Goal: Navigation & Orientation: Go to known website

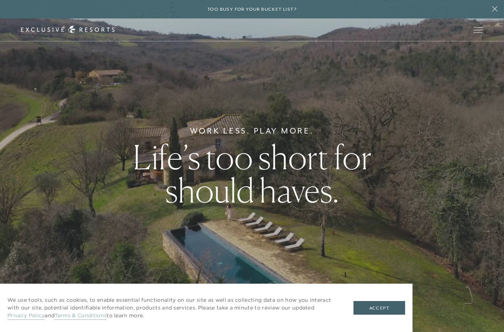
click at [388, 306] on button "Accept" at bounding box center [379, 308] width 52 height 14
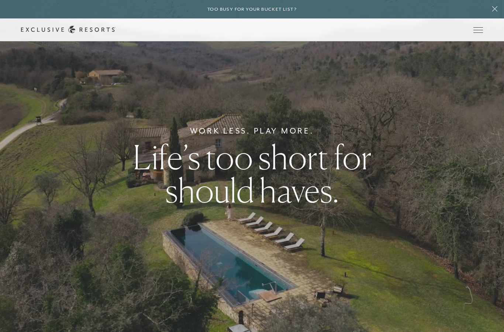
click at [473, 29] on span "Open navigation" at bounding box center [478, 29] width 10 height 5
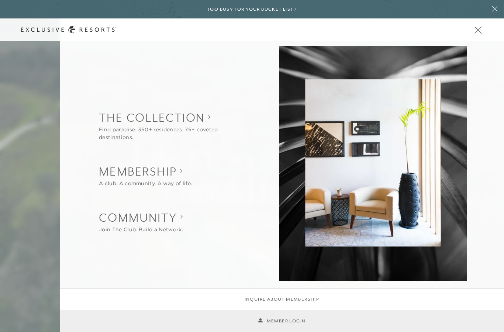
click at [222, 206] on ul "Back The Collection Find paradise. 350+ residences. 75+ coveted destinations. O…" at bounding box center [173, 171] width 149 height 299
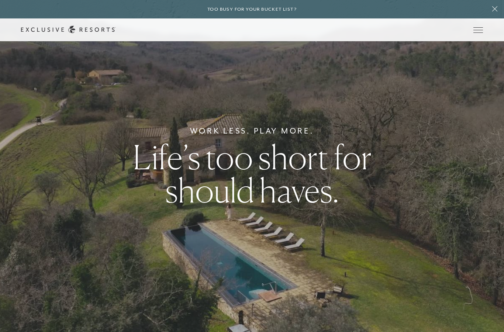
click at [478, 30] on span "Open navigation" at bounding box center [478, 29] width 10 height 5
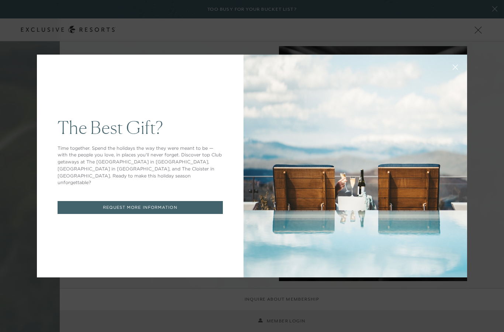
click at [291, 321] on div "The Best Gift? Time together. Spend the holidays the way they were meant to be …" at bounding box center [252, 166] width 504 height 332
click at [291, 326] on div "The Best Gift? Time together. Spend the holidays the way they were meant to be …" at bounding box center [252, 166] width 504 height 332
click at [336, 56] on div at bounding box center [356, 166] width 224 height 223
click at [474, 24] on div "The Best Gift? Time together. Spend the holidays the way they were meant to be …" at bounding box center [252, 166] width 504 height 332
click at [457, 66] on icon at bounding box center [455, 67] width 5 height 5
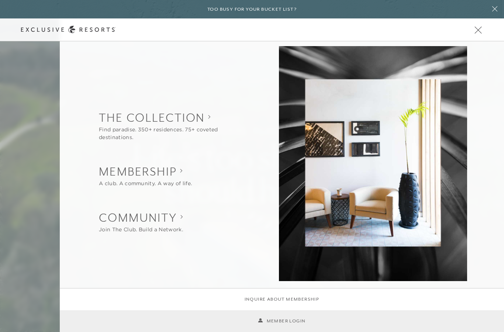
click at [476, 32] on span "Open navigation" at bounding box center [478, 29] width 10 height 5
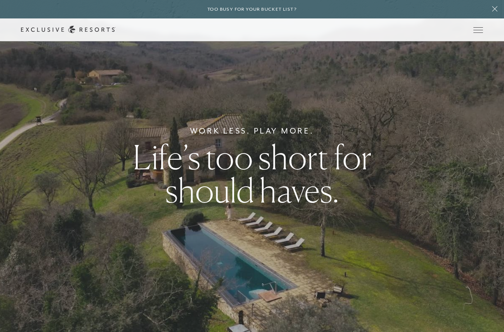
click at [474, 31] on span "Open navigation" at bounding box center [478, 29] width 10 height 5
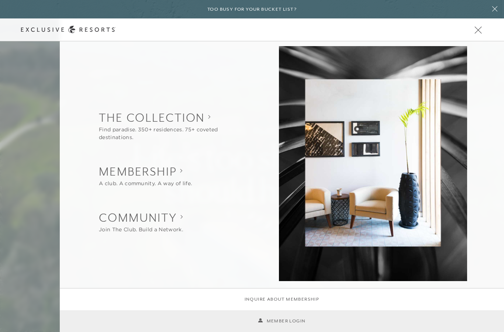
click at [282, 323] on link "Member Login" at bounding box center [282, 321] width 48 height 7
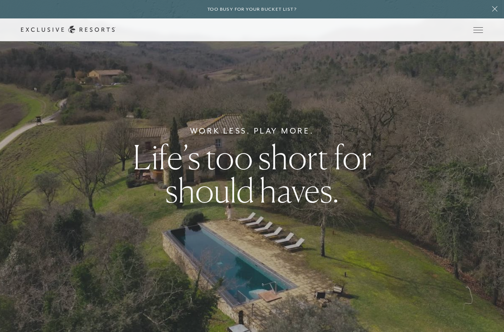
click at [483, 27] on button "Open navigation" at bounding box center [478, 29] width 10 height 5
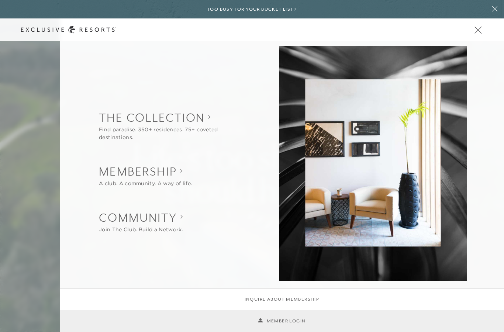
click at [290, 318] on link "Member Login" at bounding box center [282, 321] width 48 height 7
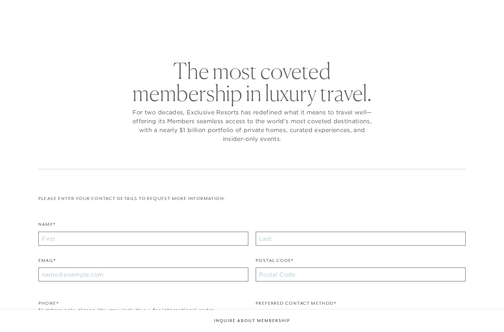
checkbox input "false"
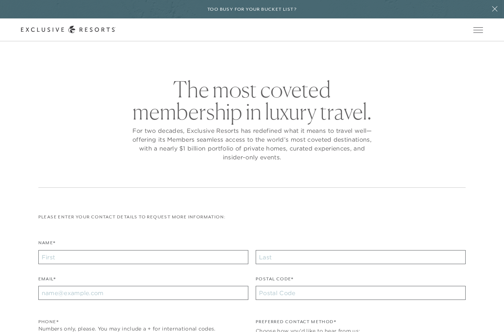
click at [472, 34] on div "Schedule a Meeting Get Started Visit home page Member Login Schedule a Meeting …" at bounding box center [252, 29] width 504 height 23
click at [479, 28] on span "Open navigation" at bounding box center [478, 29] width 10 height 5
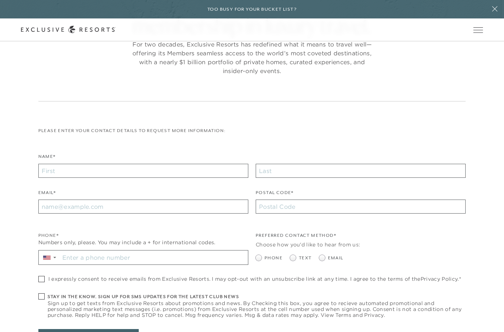
scroll to position [87, 0]
click at [477, 28] on span "Open navigation" at bounding box center [478, 29] width 10 height 5
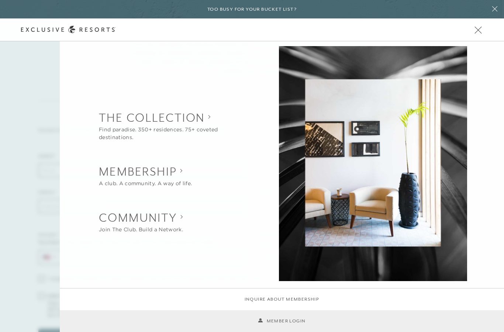
click at [274, 325] on link "Member Login" at bounding box center [282, 321] width 48 height 7
